Goal: Check status: Check status

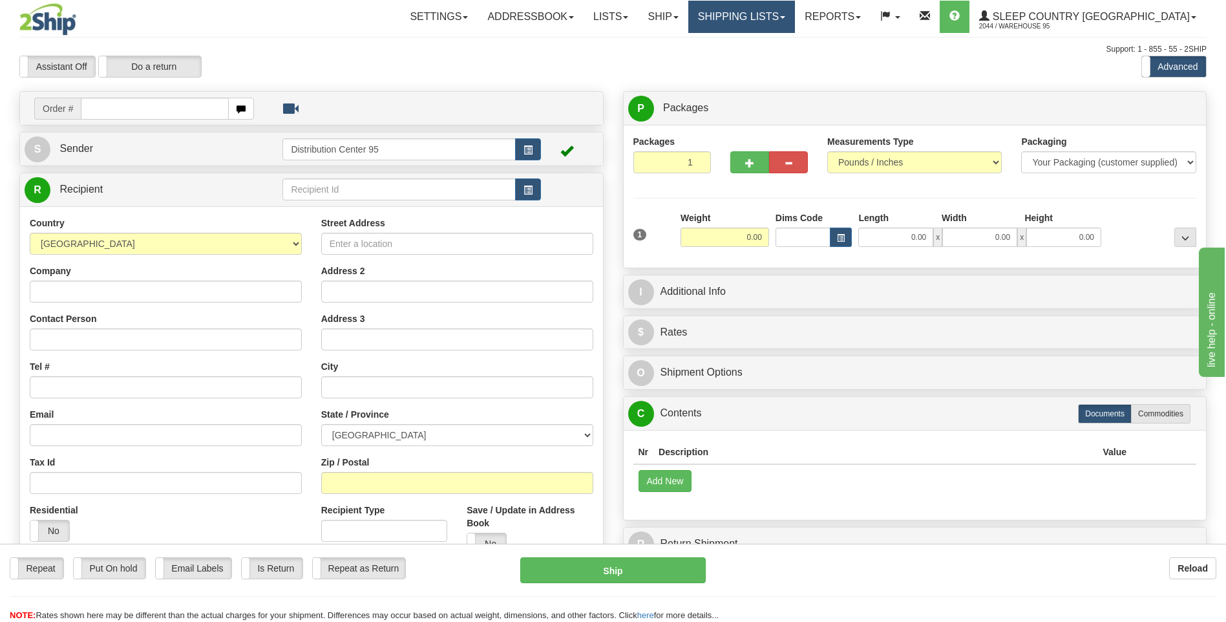
click at [795, 16] on link "Shipping lists" at bounding box center [741, 17] width 107 height 32
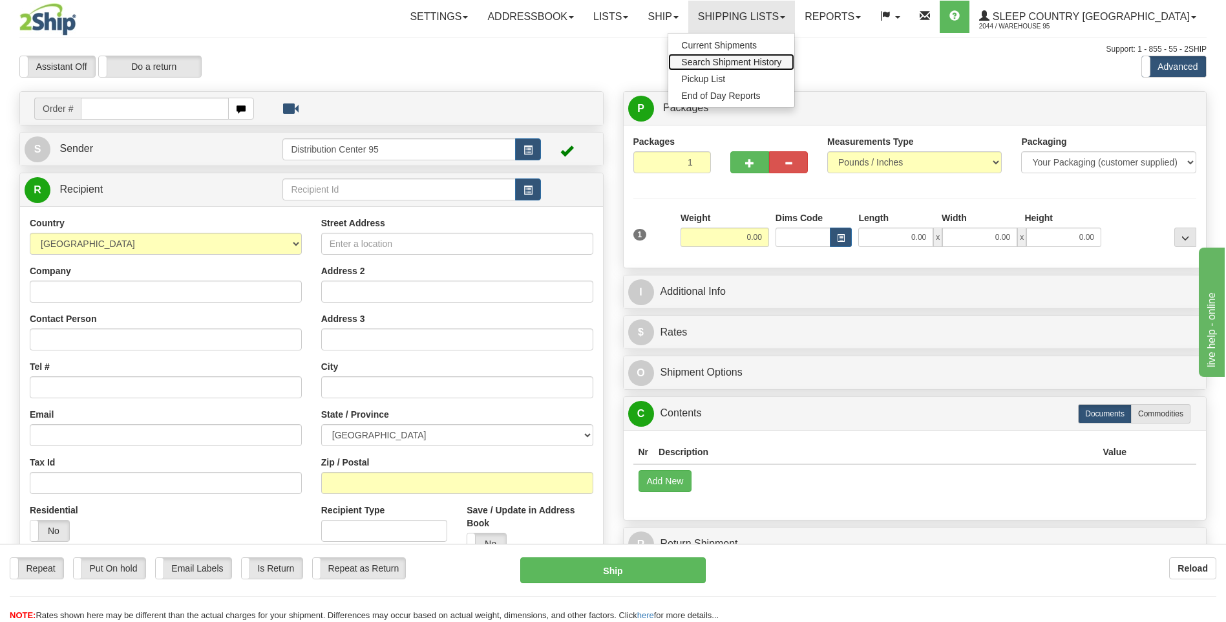
click at [781, 67] on span "Search Shipment History" at bounding box center [731, 62] width 100 height 10
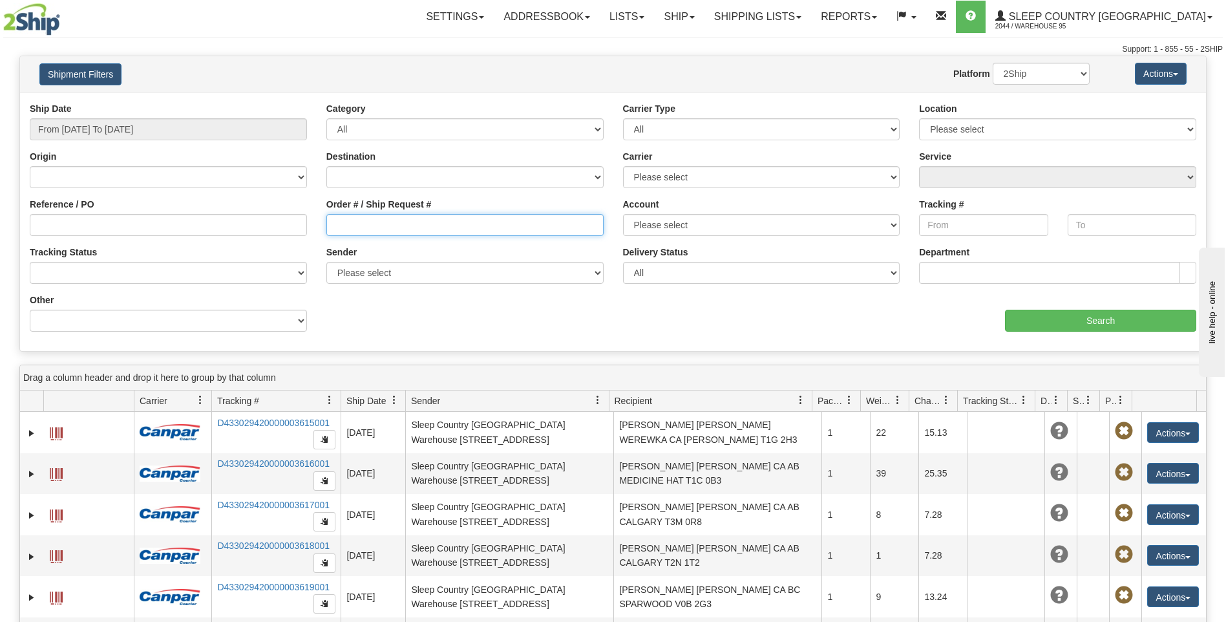
click at [407, 228] on input "Order # / Ship Request #" at bounding box center [464, 225] width 277 height 22
paste input "D433029420000003570001"
type input "D"
type input "9000H960686"
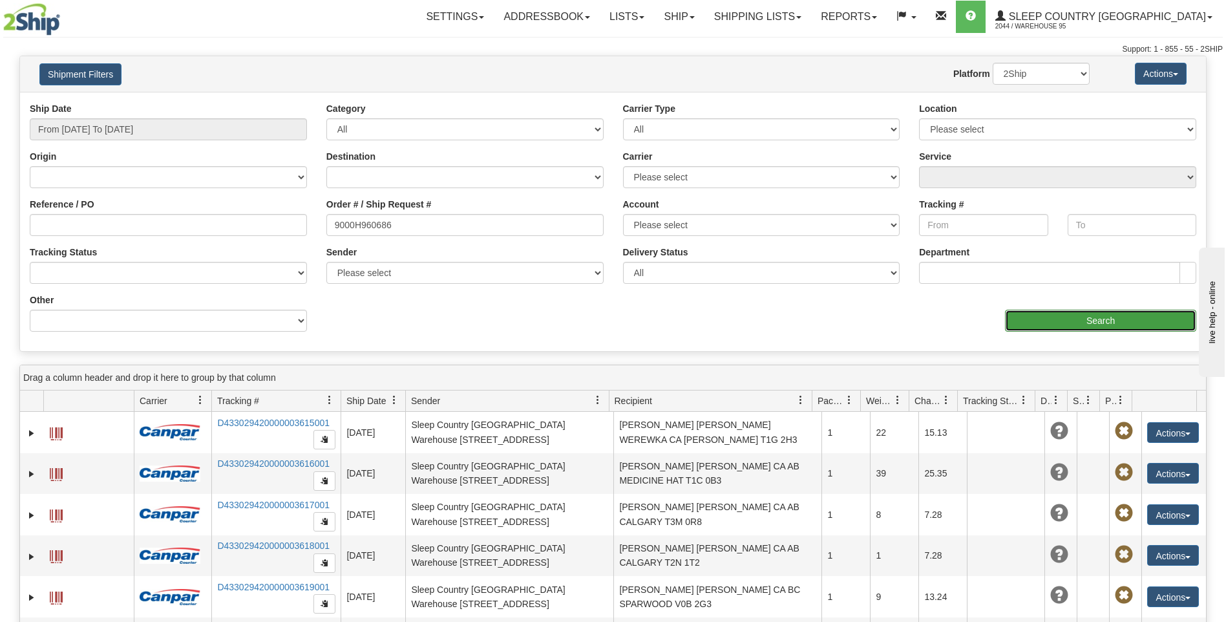
click at [1079, 324] on input "Search" at bounding box center [1100, 321] width 191 height 22
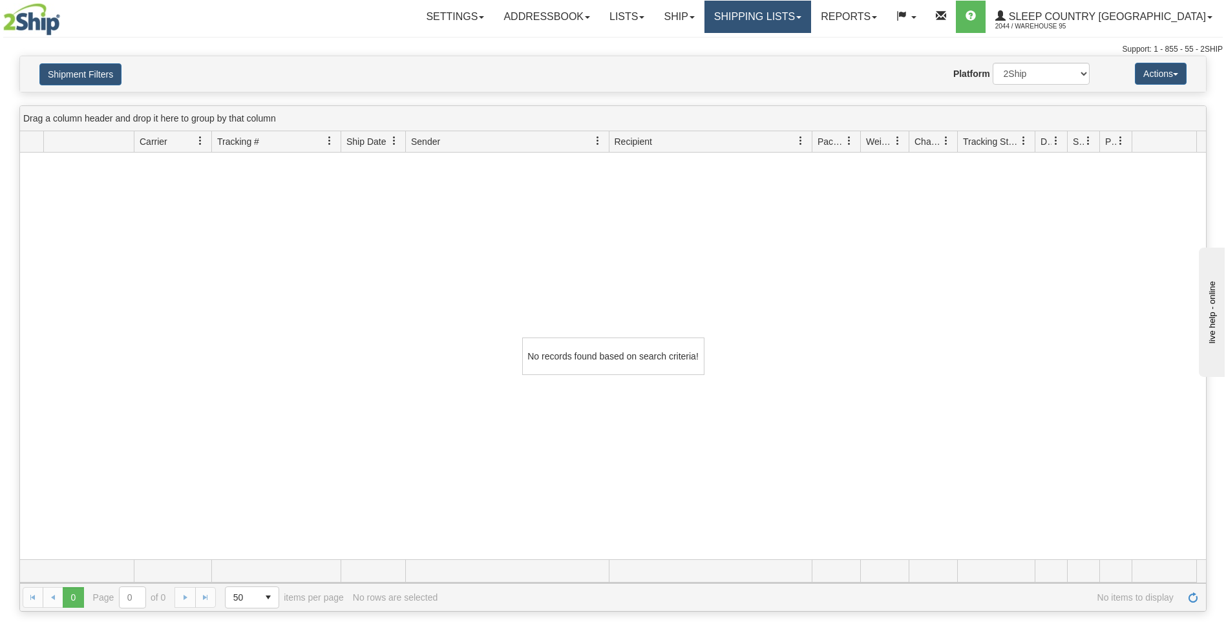
click at [811, 17] on link "Shipping lists" at bounding box center [757, 17] width 107 height 32
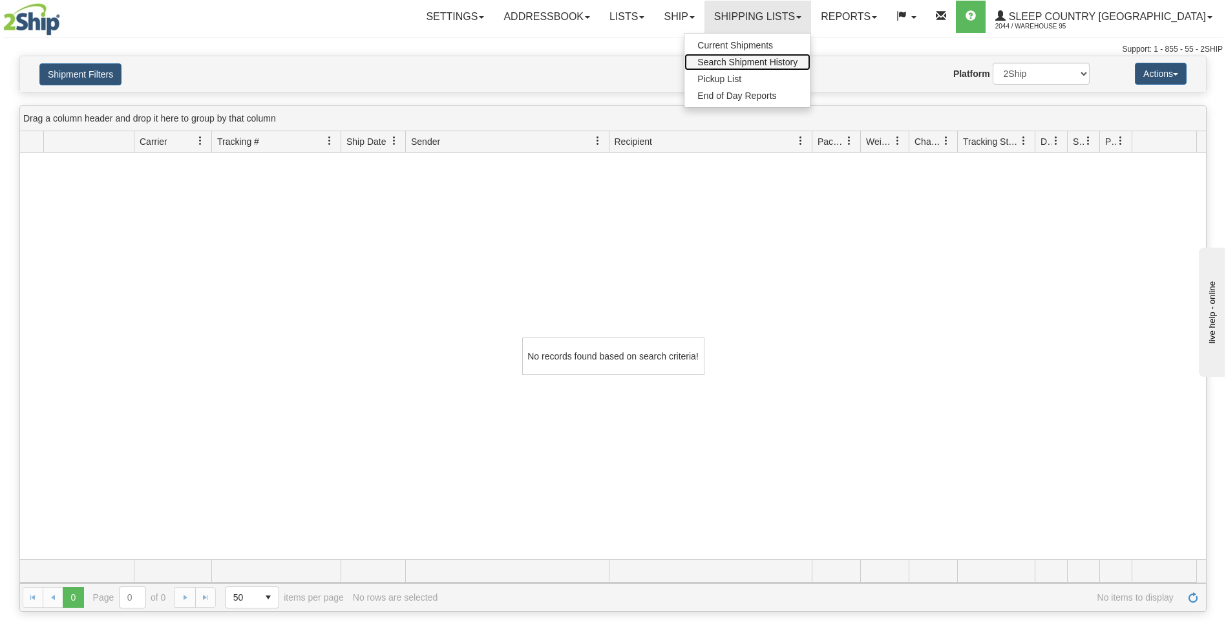
click at [797, 61] on span "Search Shipment History" at bounding box center [747, 62] width 100 height 10
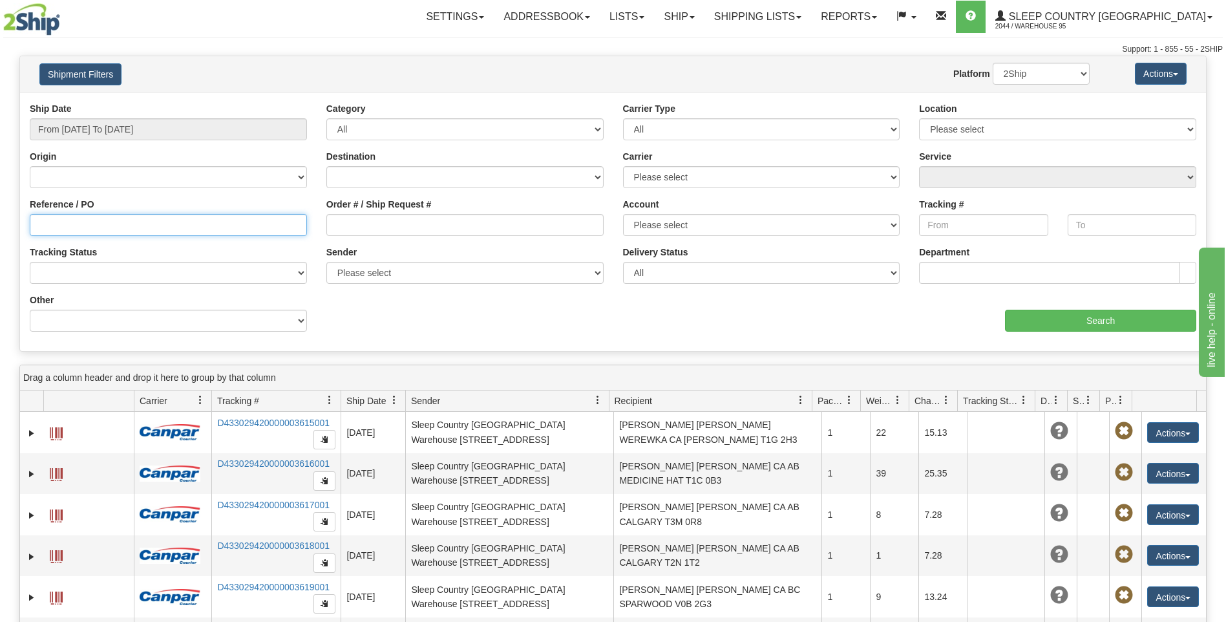
click at [93, 224] on input "Reference / PO" at bounding box center [168, 225] width 277 height 22
type input "9000H960686"
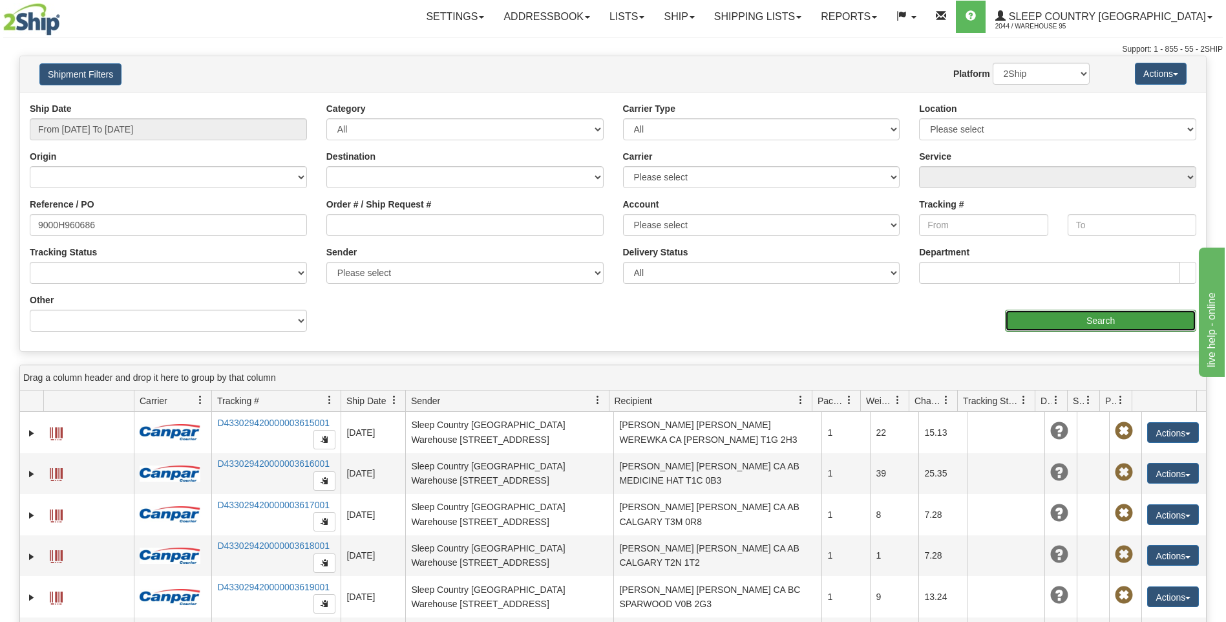
click at [1053, 316] on input "Search" at bounding box center [1100, 321] width 191 height 22
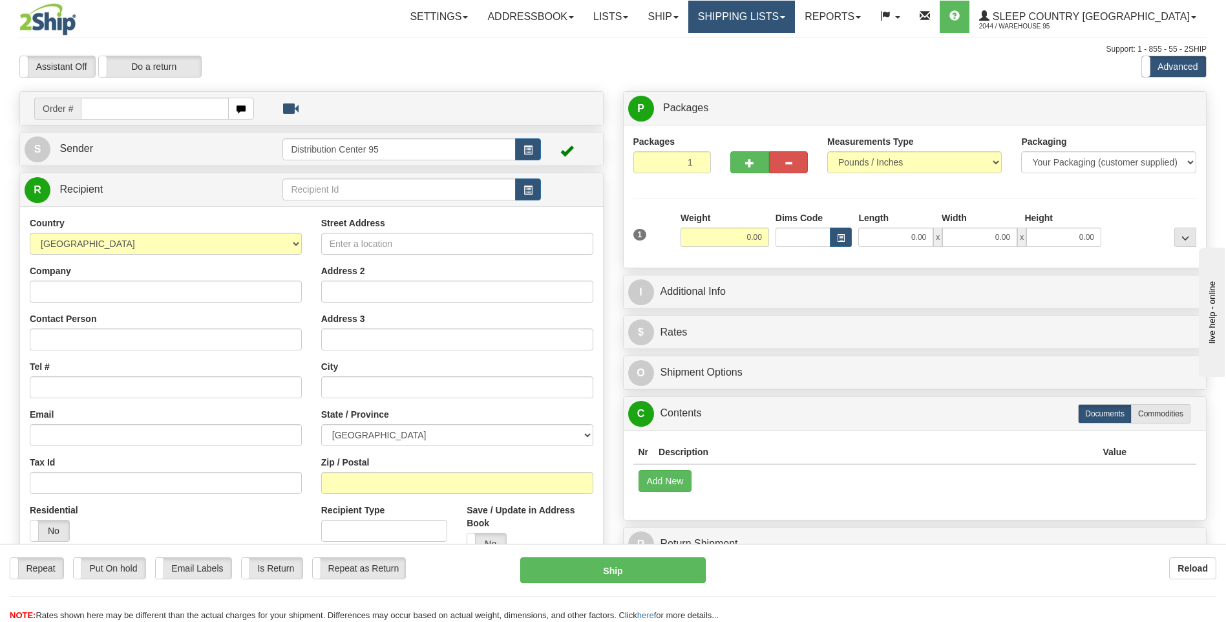
click at [795, 21] on link "Shipping lists" at bounding box center [741, 17] width 107 height 32
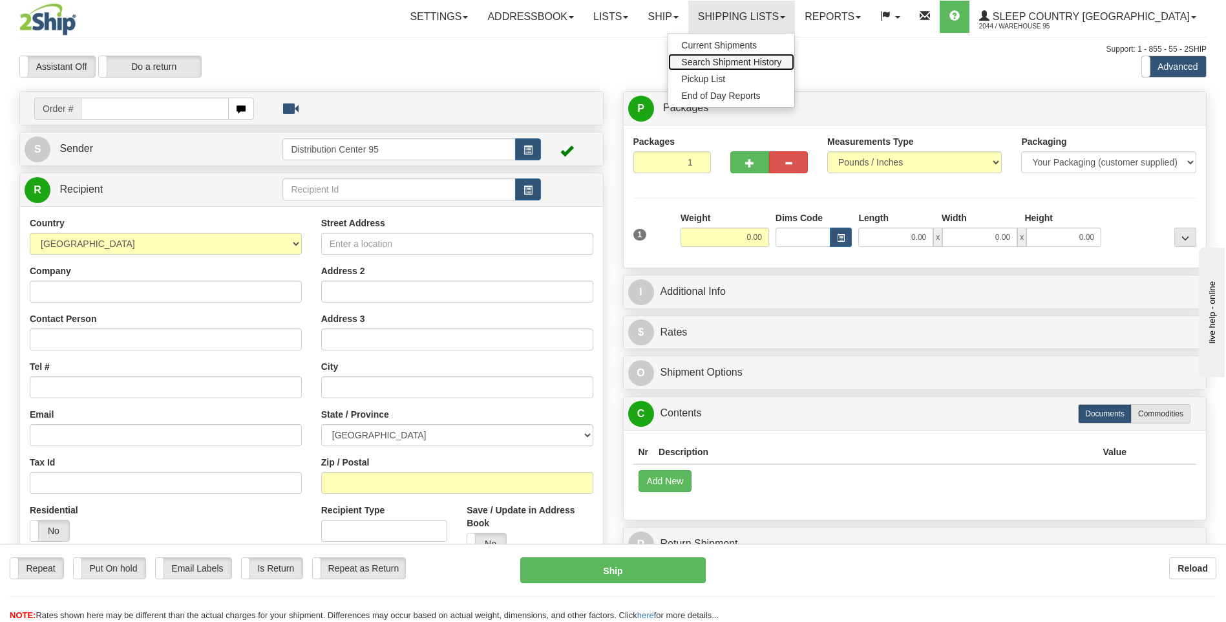
click at [781, 59] on span "Search Shipment History" at bounding box center [731, 62] width 100 height 10
